Goal: Navigation & Orientation: Find specific page/section

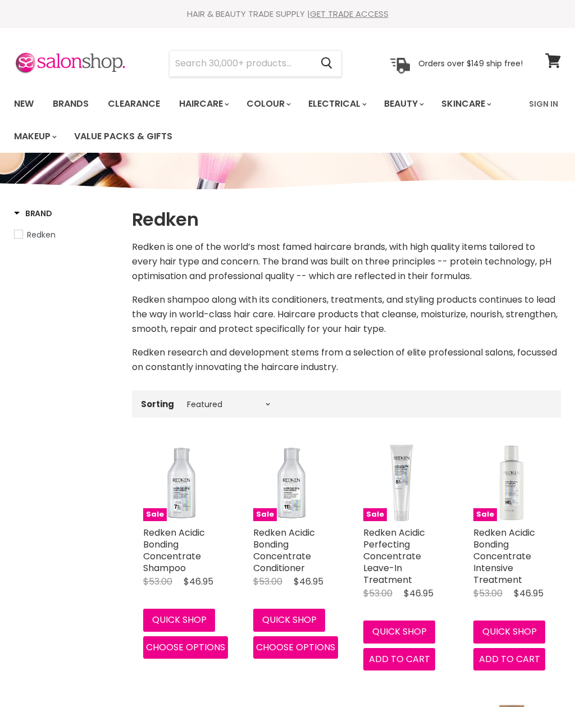
select select "manual"
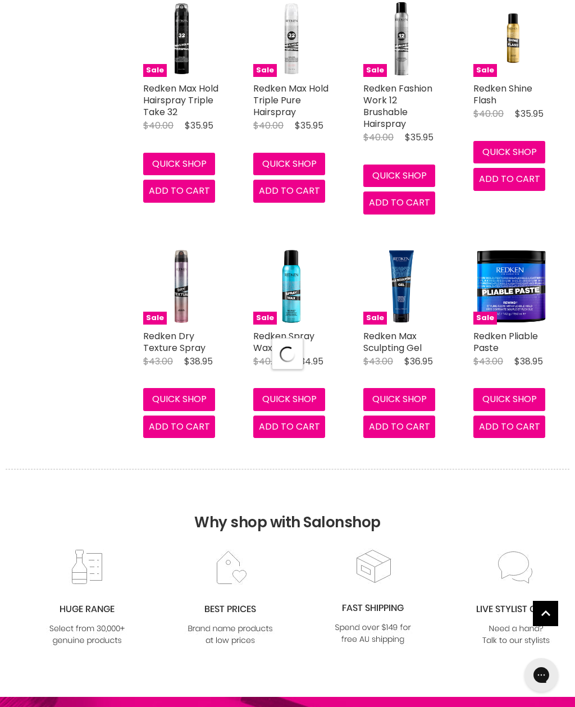
select select "manual"
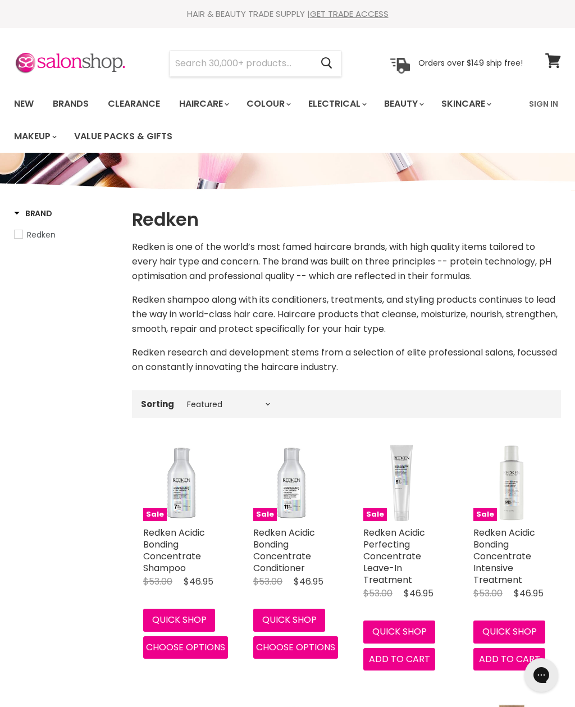
click at [72, 102] on link "Brands" at bounding box center [70, 104] width 53 height 24
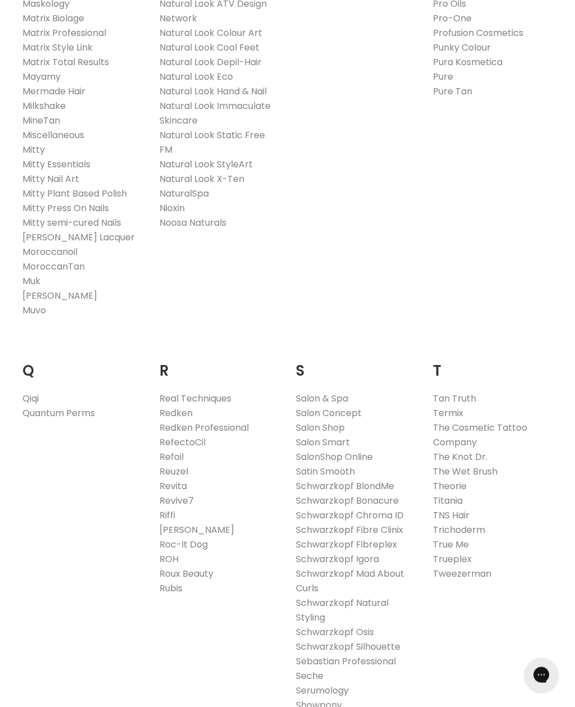
scroll to position [1458, 0]
click at [237, 421] on link "Redken Professional" at bounding box center [204, 427] width 89 height 13
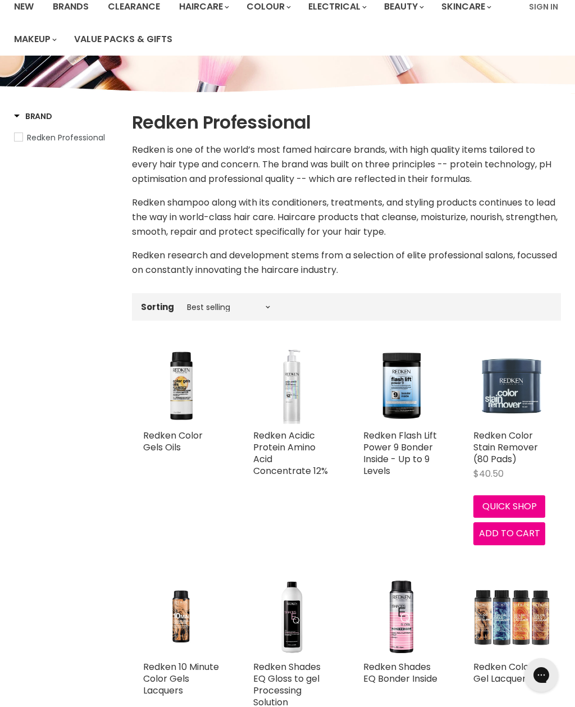
scroll to position [97, 0]
click at [260, 298] on div "Sorting Best selling Featured Price, low to high Price, high to low Alphabetica…" at bounding box center [346, 307] width 429 height 19
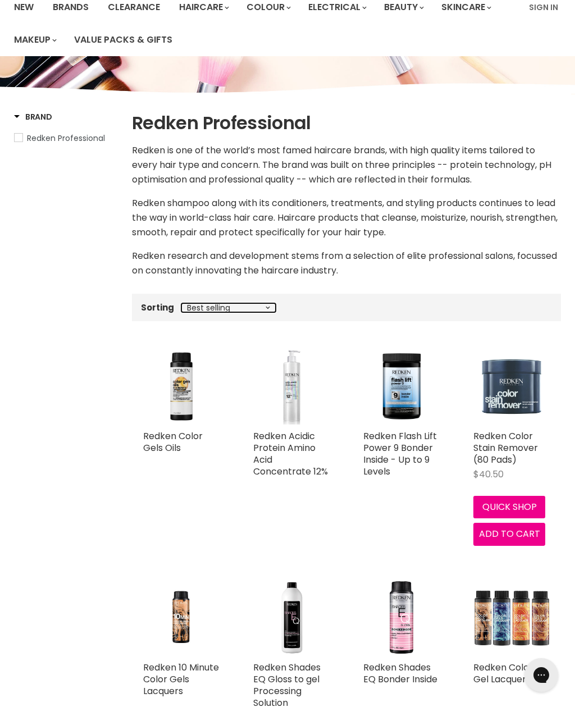
click at [269, 310] on select "Best selling Featured Price, low to high Price, high to low Alphabetically, A-Z…" at bounding box center [228, 307] width 94 height 9
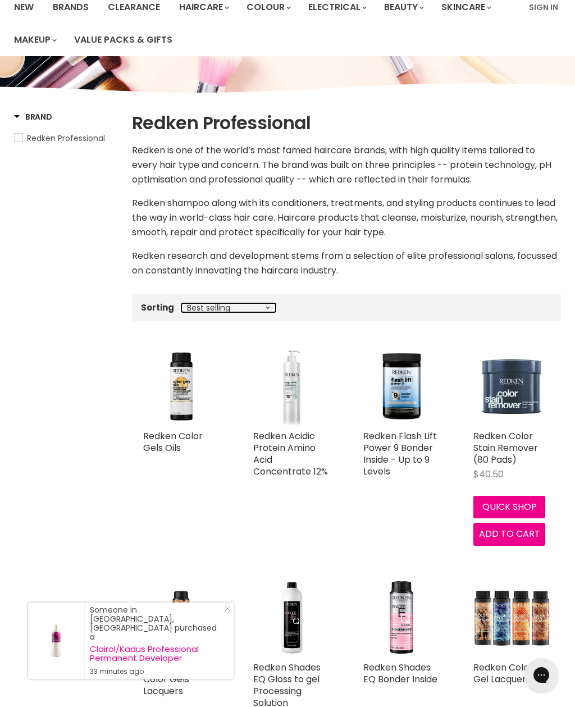
select select "price-ascending"
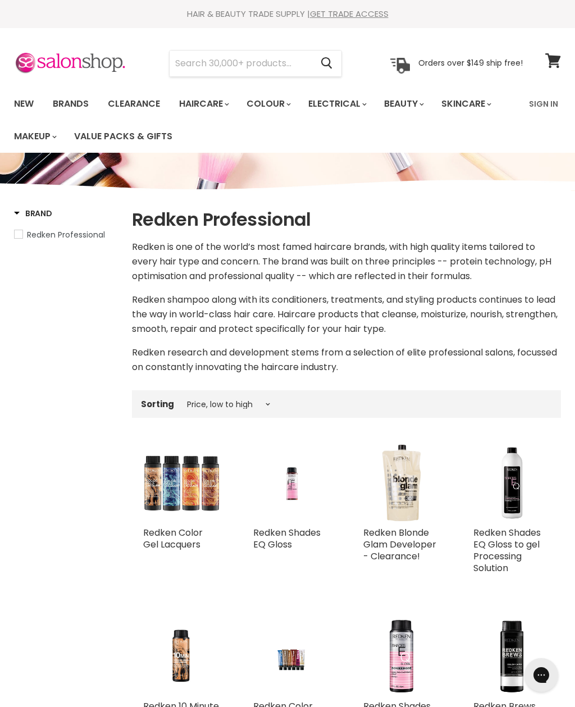
click at [67, 104] on link "Brands" at bounding box center [70, 104] width 53 height 24
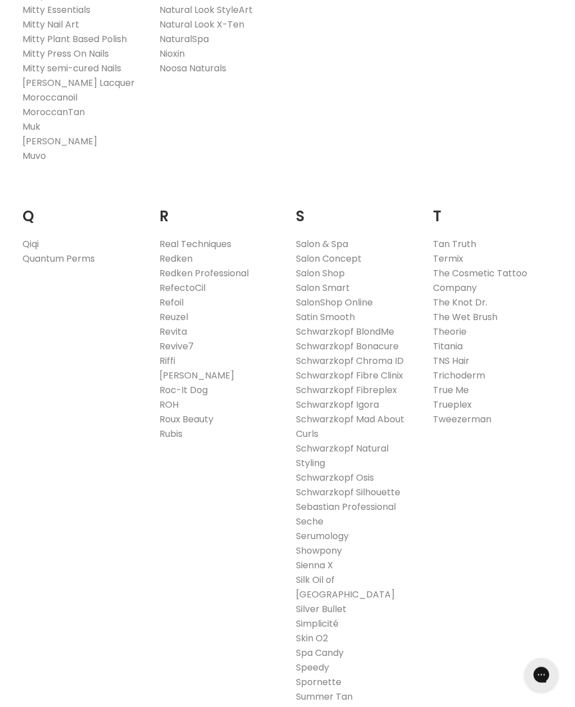
scroll to position [1613, 0]
click at [175, 252] on link "Redken" at bounding box center [176, 258] width 33 height 13
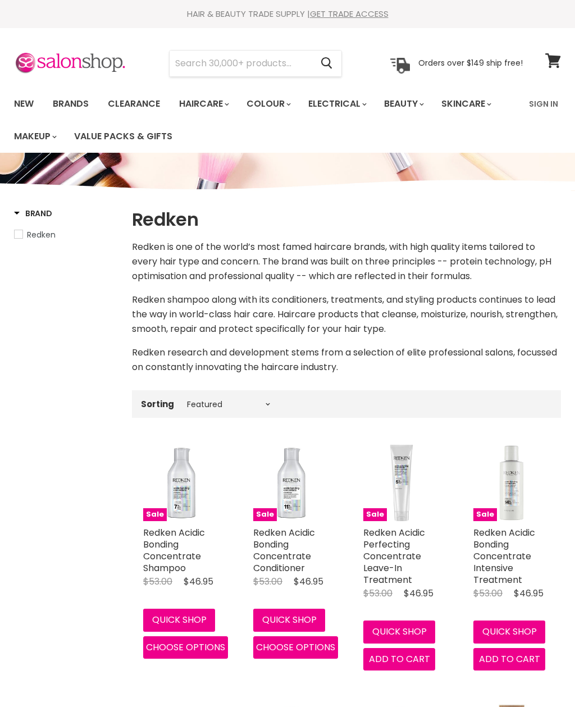
select select "manual"
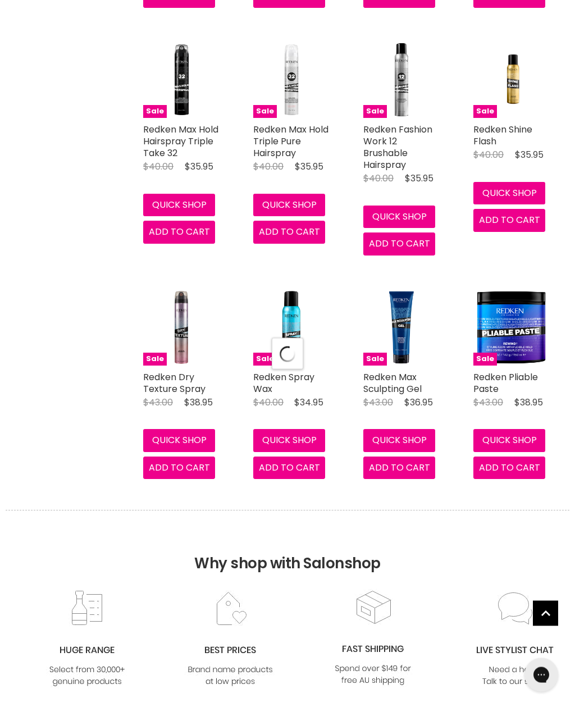
select select "manual"
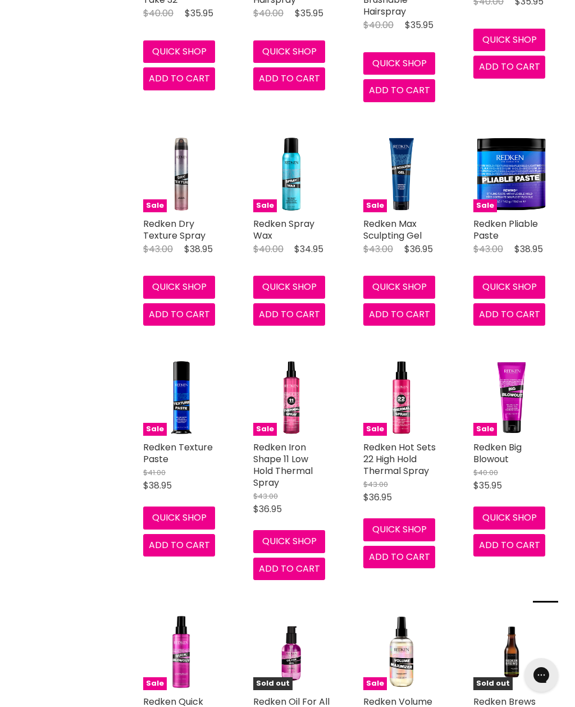
scroll to position [3212, 0]
